Goal: Information Seeking & Learning: Learn about a topic

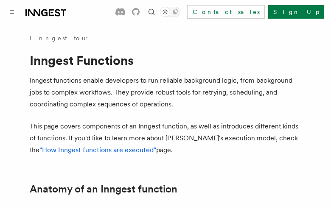
click at [44, 202] on button "TypeScript" at bounding box center [55, 211] width 50 height 19
click at [87, 202] on button "Go" at bounding box center [94, 211] width 15 height 19
